Goal: Task Accomplishment & Management: Manage account settings

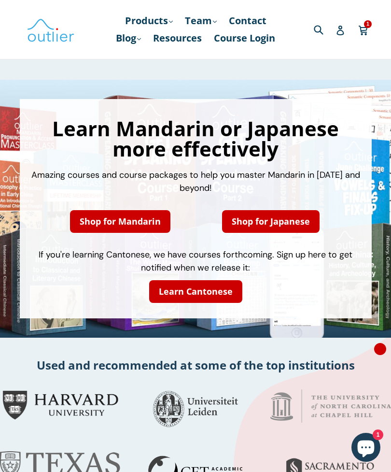
click at [340, 35] on icon at bounding box center [339, 31] width 7 height 10
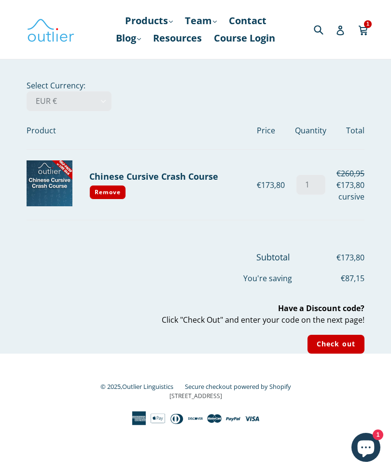
click at [103, 196] on link "Remove" at bounding box center [107, 192] width 37 height 14
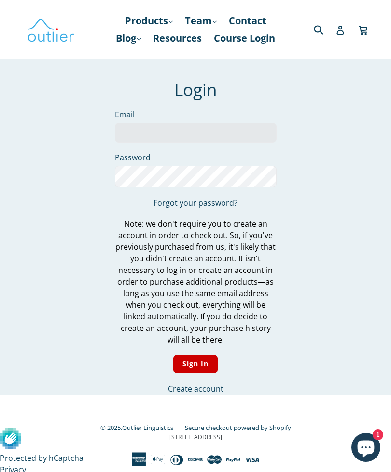
click at [209, 47] on link "Course Login" at bounding box center [244, 37] width 71 height 17
